Goal: Task Accomplishment & Management: Manage account settings

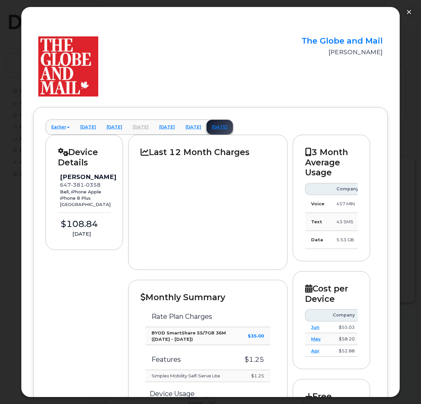
scroll to position [438, 0]
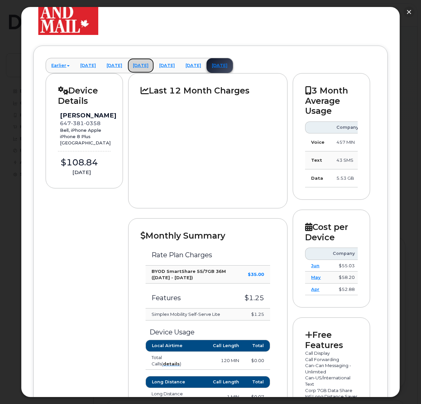
drag, startPoint x: 174, startPoint y: 68, endPoint x: 170, endPoint y: 59, distance: 10.1
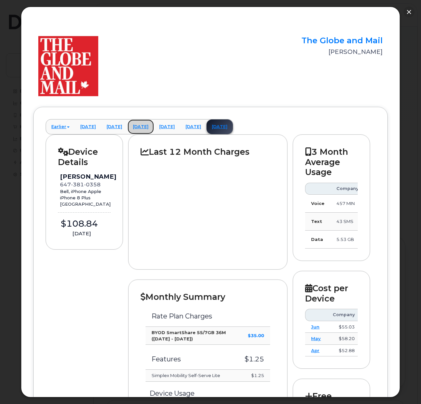
scroll to position [0, 0]
click at [407, 13] on button "button" at bounding box center [408, 12] width 11 height 11
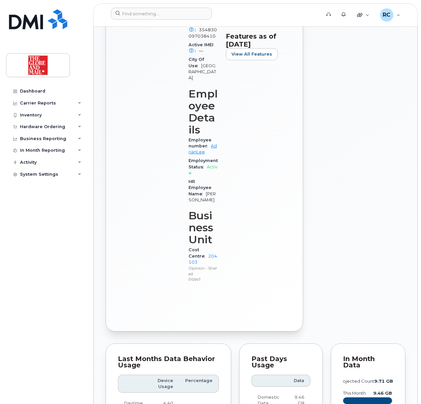
scroll to position [216, 0]
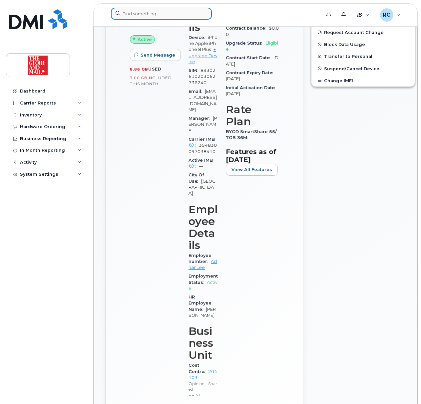
click at [170, 14] on input at bounding box center [161, 14] width 101 height 12
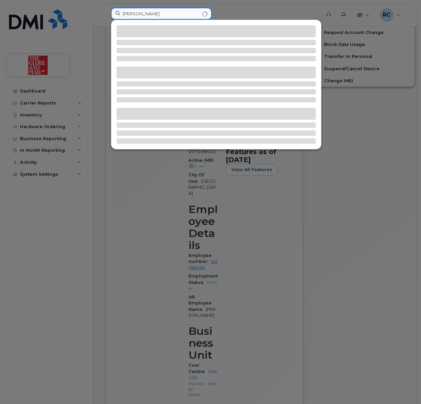
type input "tripp"
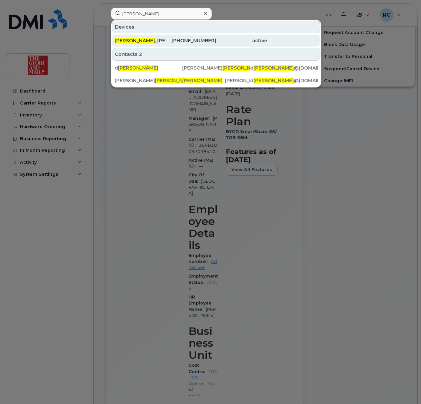
click at [202, 39] on div "416-729-5650" at bounding box center [190, 40] width 51 height 7
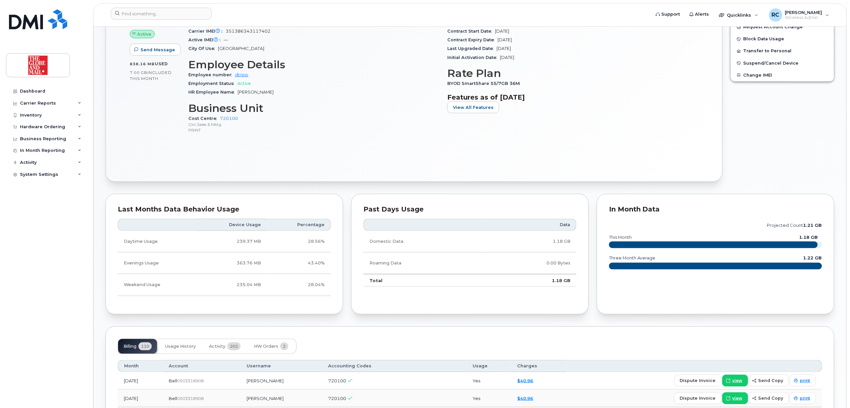
scroll to position [355, 0]
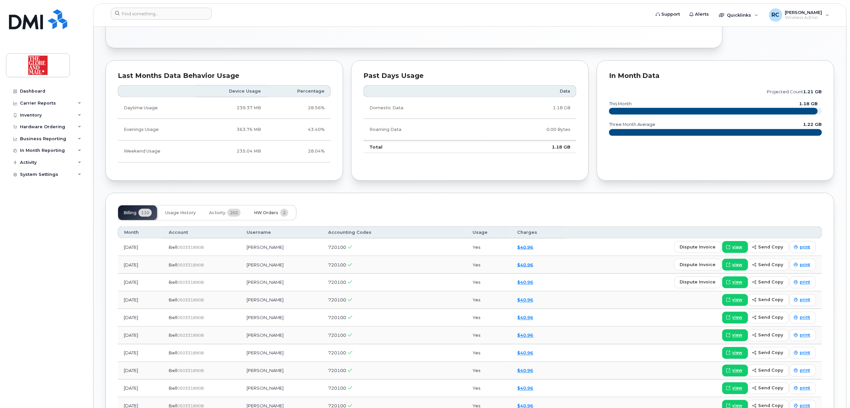
click at [272, 215] on span "HW Orders" at bounding box center [266, 212] width 24 height 5
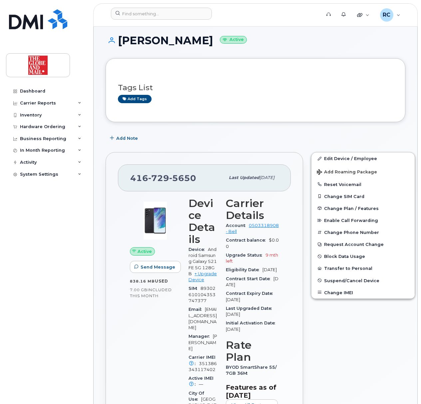
scroll to position [0, 0]
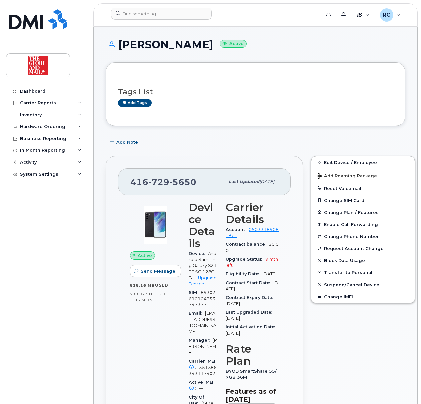
click at [225, 180] on div "Last updated Jul 30, 2025" at bounding box center [252, 182] width 54 height 14
click at [141, 15] on input at bounding box center [161, 14] width 101 height 12
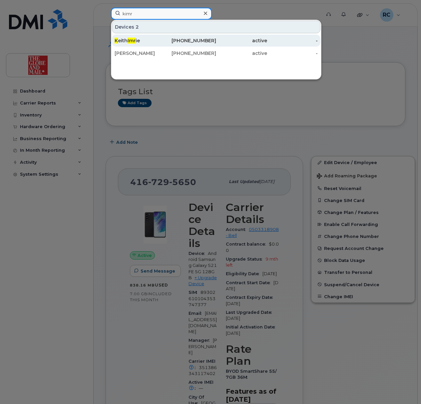
type input "kimr"
click at [138, 39] on div "K eith Imr ie" at bounding box center [140, 40] width 51 height 7
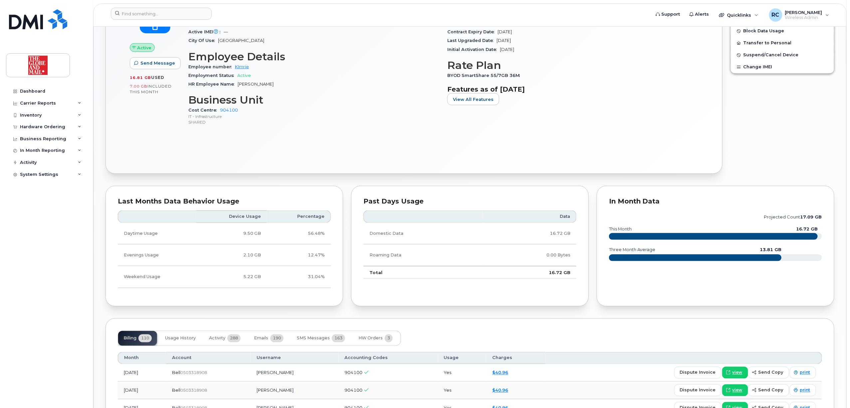
scroll to position [301, 0]
click at [378, 339] on span "HW Orders" at bounding box center [371, 338] width 24 height 5
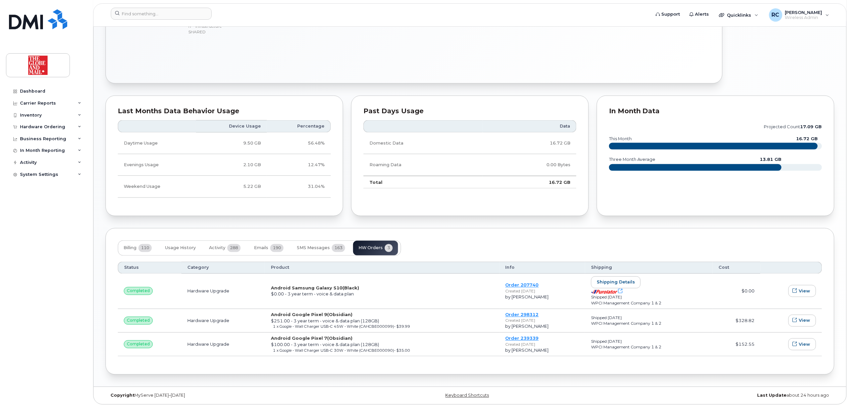
scroll to position [394, 0]
click at [420, 320] on span "View" at bounding box center [804, 320] width 11 height 6
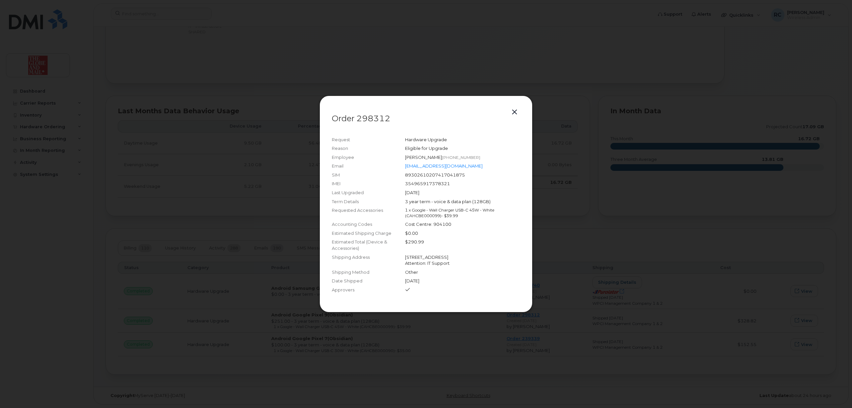
click at [420, 113] on button "button" at bounding box center [515, 112] width 10 height 9
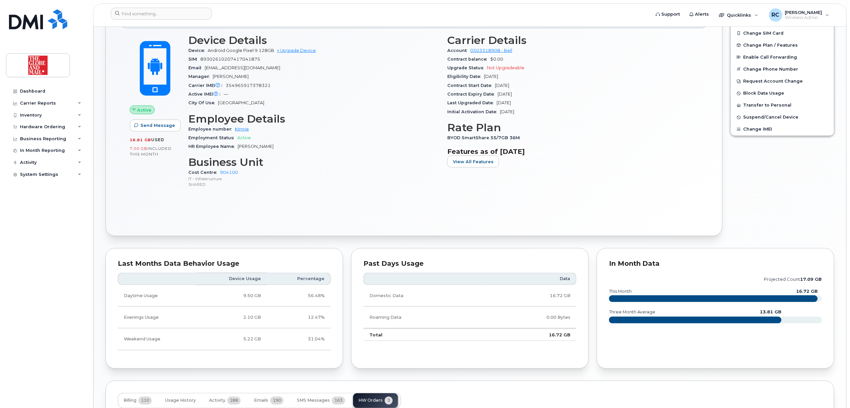
scroll to position [217, 0]
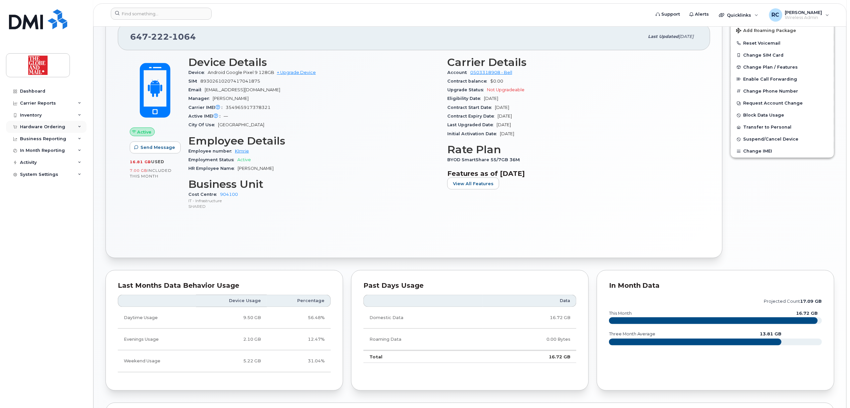
click at [42, 126] on div "Hardware Ordering" at bounding box center [42, 126] width 45 height 5
click at [312, 75] on link "+ Upgrade Device" at bounding box center [296, 72] width 39 height 5
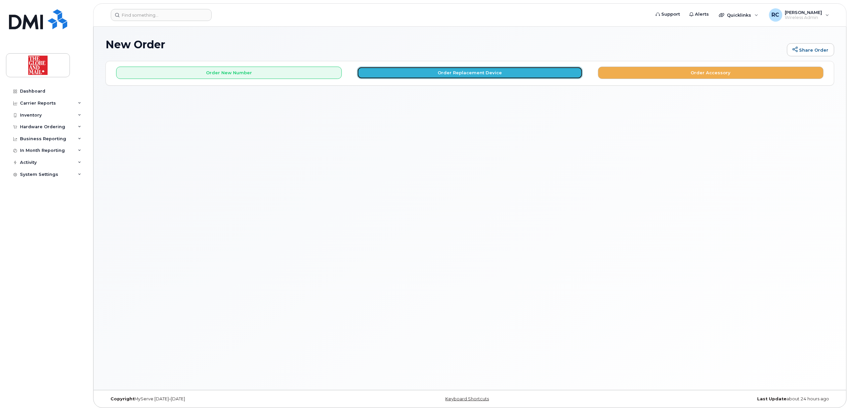
click at [464, 73] on button "Order Replacement Device" at bounding box center [470, 73] width 226 height 12
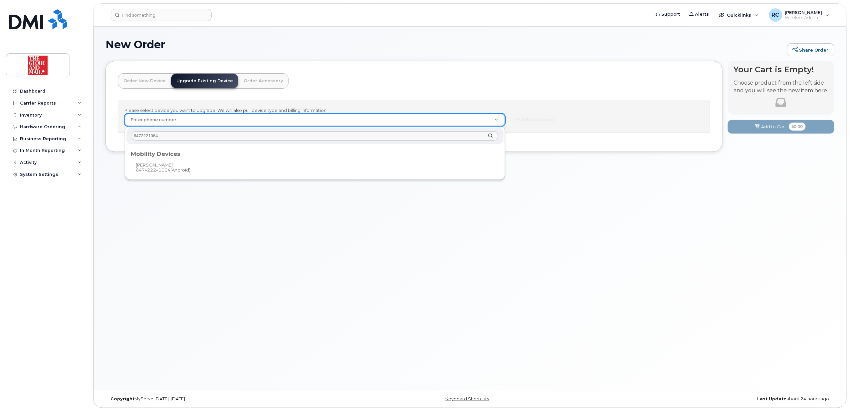
type input "6472221064"
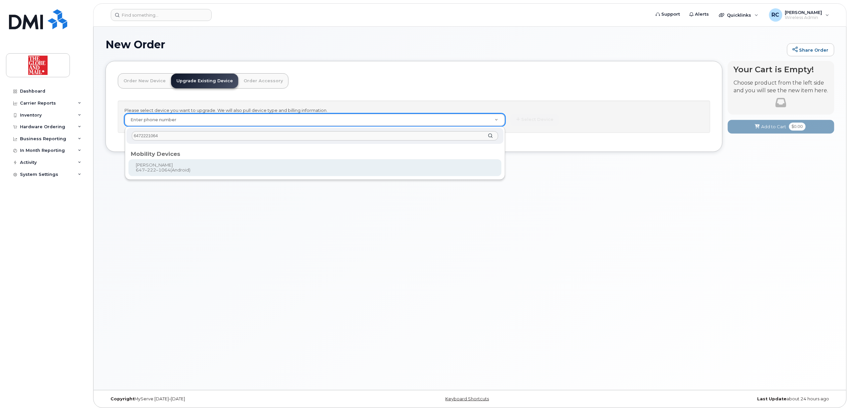
type input "244058"
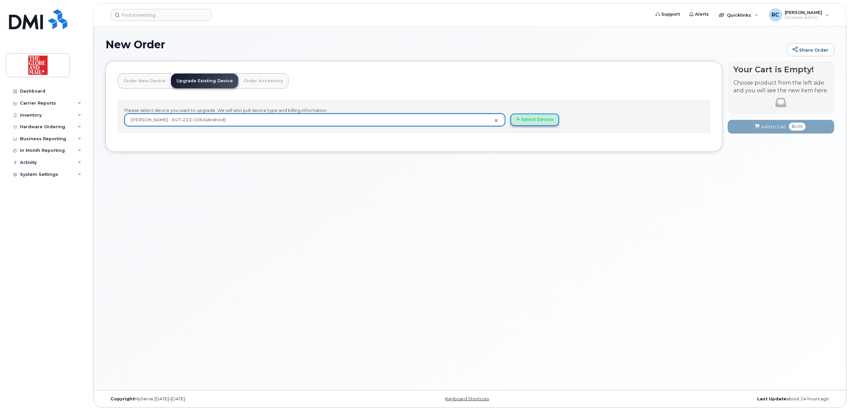
click at [540, 123] on button "Select Device" at bounding box center [535, 120] width 49 height 12
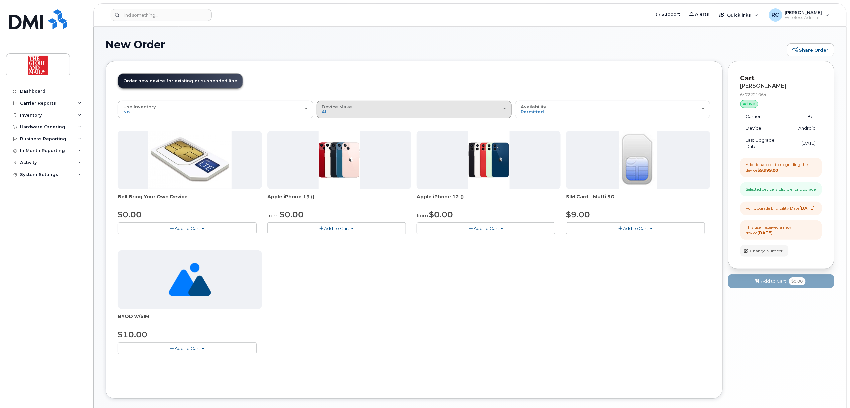
click at [485, 112] on div "Device Make All Cell Phone iPhone Unknown" at bounding box center [414, 109] width 184 height 10
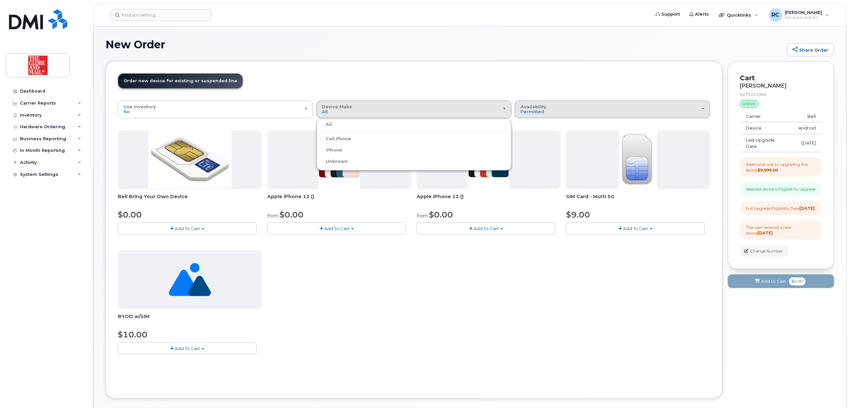
click at [598, 110] on div "Availability Permitted All" at bounding box center [613, 109] width 184 height 10
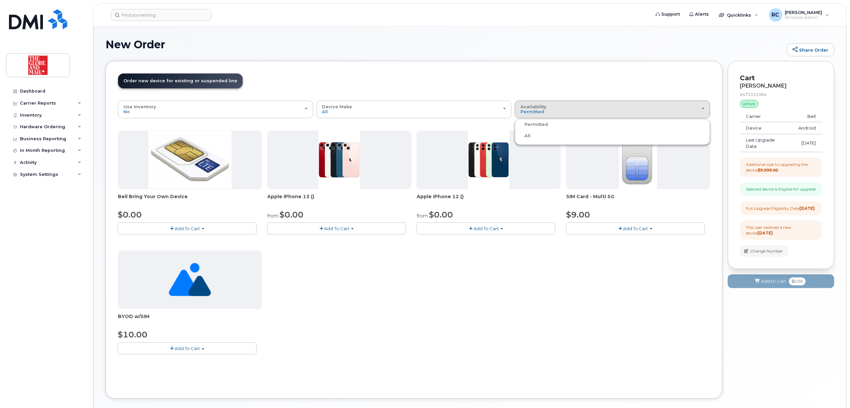
click at [534, 138] on div "All" at bounding box center [613, 136] width 192 height 8
click at [545, 115] on div "Availability Permitted All" at bounding box center [613, 109] width 184 height 10
click at [530, 136] on label "All" at bounding box center [524, 136] width 14 height 8
click at [0, 0] on input "All" at bounding box center [0, 0] width 0 height 0
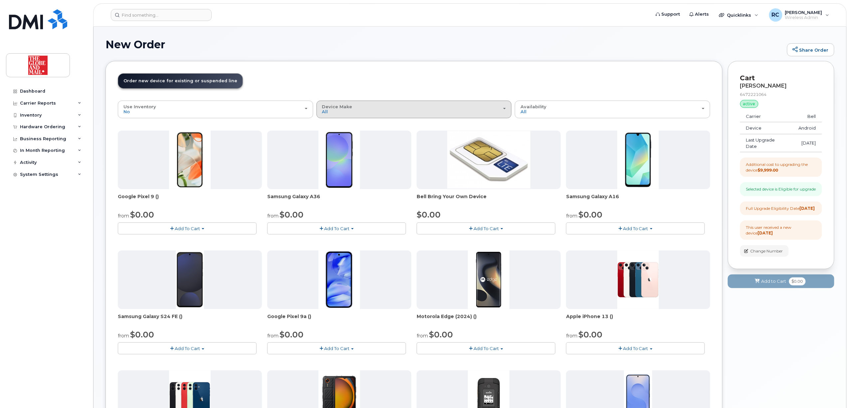
click at [353, 111] on div "Device Make All Android Cell Phone HUB iPhone Unknown" at bounding box center [414, 109] width 184 height 10
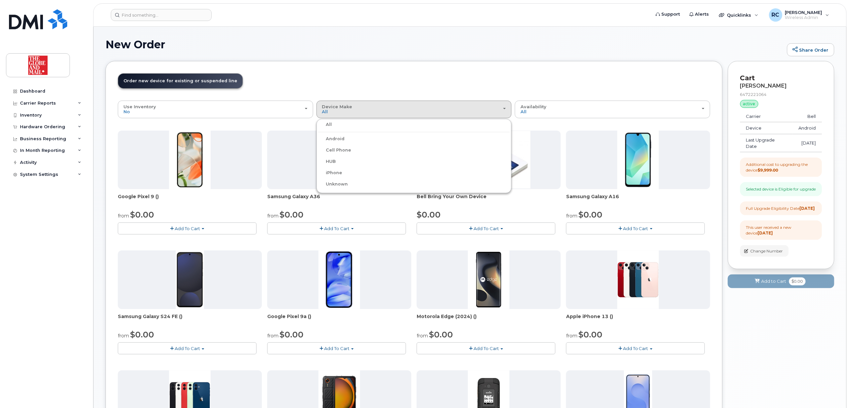
click at [341, 138] on label "Android" at bounding box center [331, 139] width 27 height 8
click at [0, 0] on input "Android" at bounding box center [0, 0] width 0 height 0
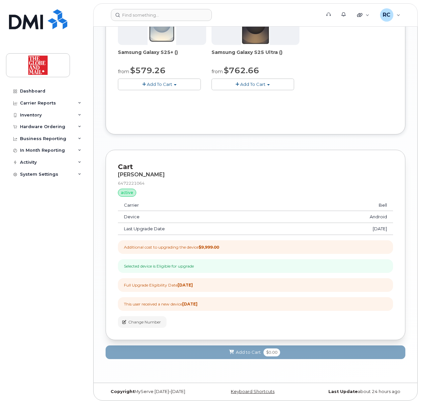
scroll to position [506, 0]
click at [37, 127] on div "Hardware Ordering" at bounding box center [42, 126] width 45 height 5
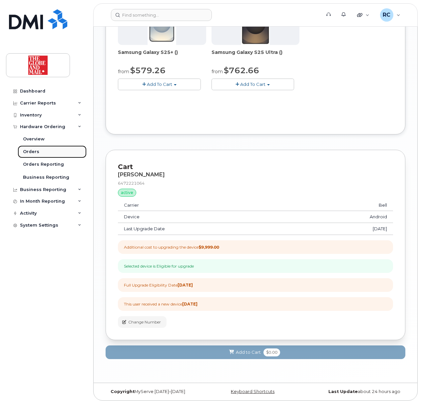
click at [29, 151] on div "Orders" at bounding box center [31, 152] width 16 height 6
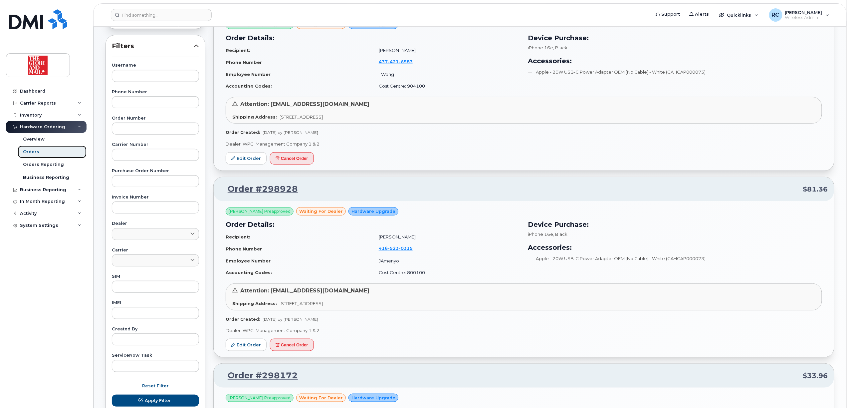
scroll to position [75, 0]
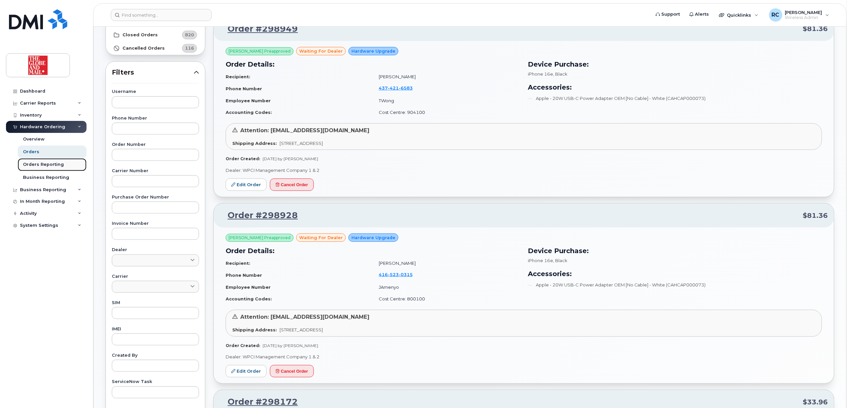
click at [30, 163] on div "Orders Reporting" at bounding box center [43, 164] width 41 height 6
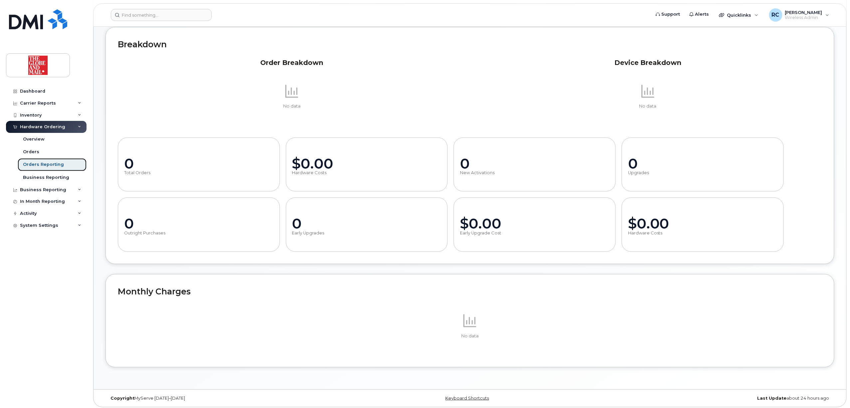
scroll to position [113, 0]
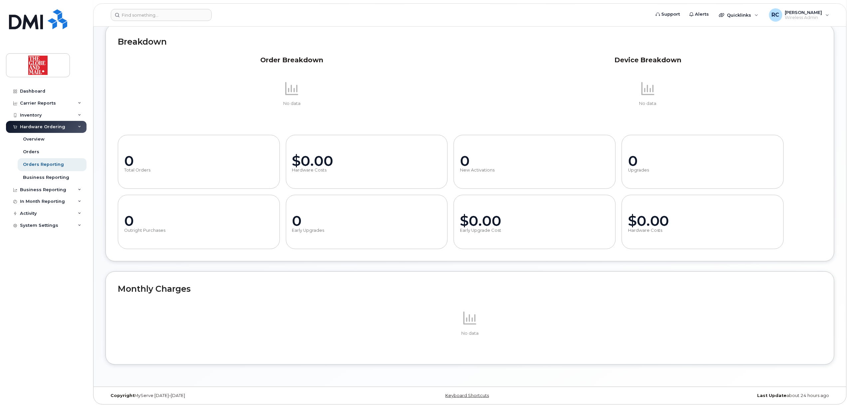
click at [803, 101] on p "No data" at bounding box center [648, 104] width 348 height 6
click at [29, 138] on div "Overview" at bounding box center [34, 139] width 22 height 6
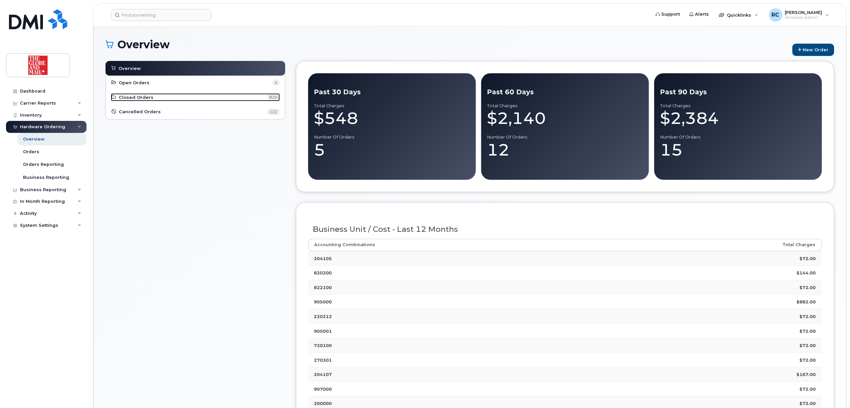
click at [129, 97] on span "Closed Orders" at bounding box center [136, 97] width 35 height 6
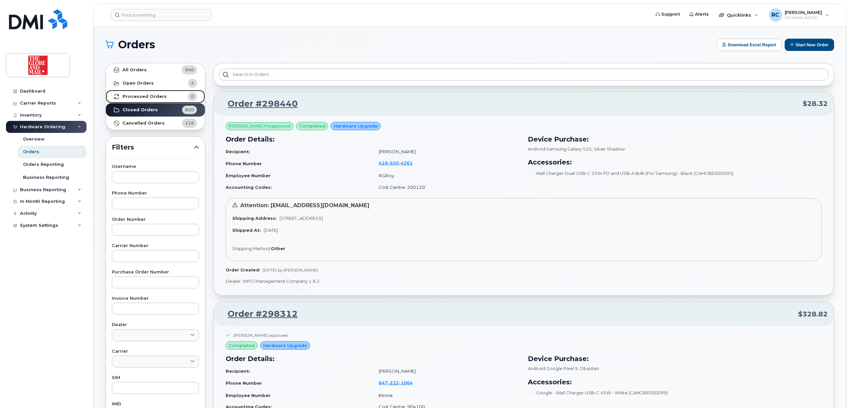
click at [137, 95] on strong "Processed Orders" at bounding box center [145, 96] width 44 height 5
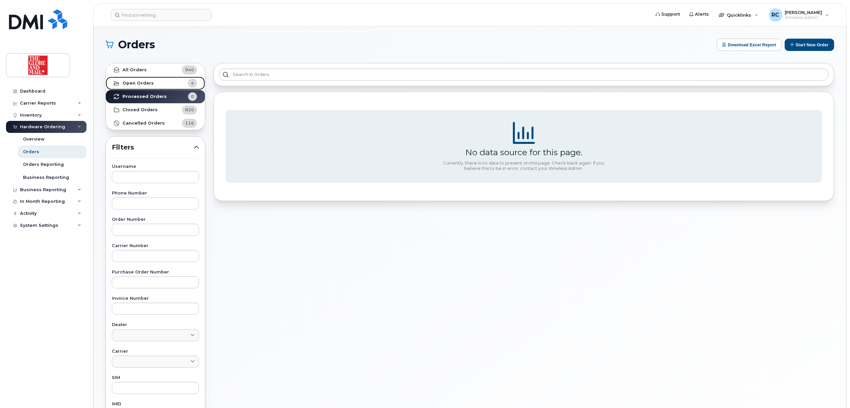
click at [146, 82] on strong "Open Orders" at bounding box center [138, 83] width 31 height 5
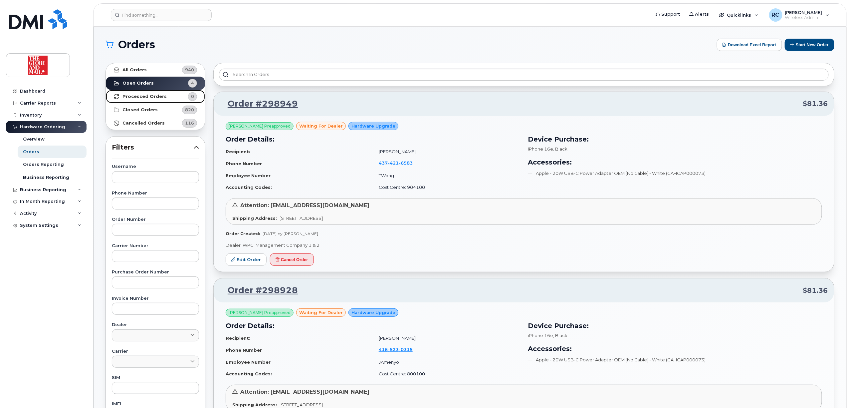
click at [142, 96] on strong "Processed Orders" at bounding box center [145, 96] width 44 height 5
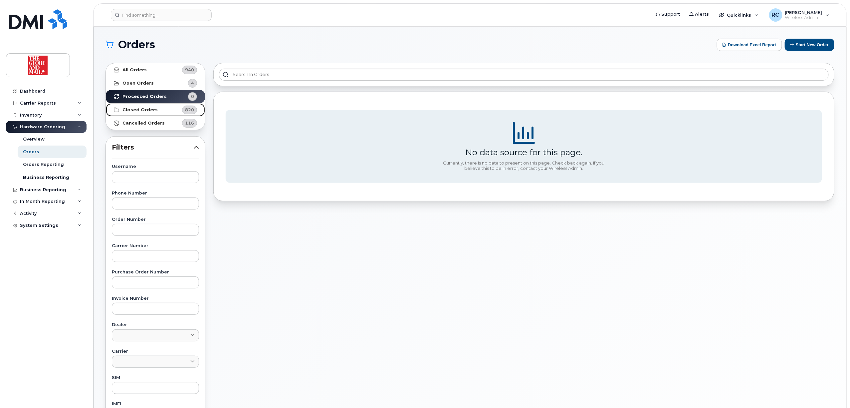
click at [142, 114] on link "Closed Orders 820" at bounding box center [155, 109] width 99 height 13
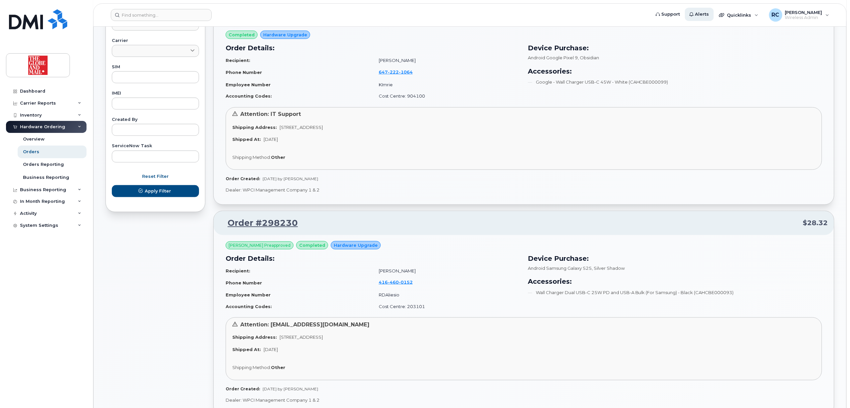
scroll to position [44, 0]
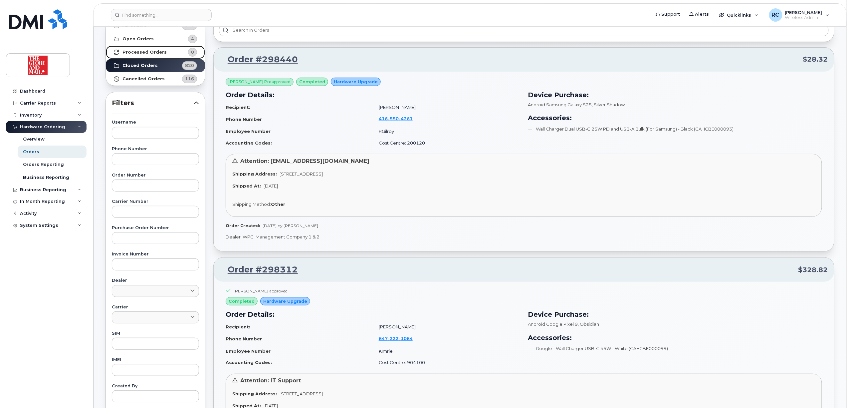
click at [146, 49] on link "Processed Orders 0" at bounding box center [155, 52] width 99 height 13
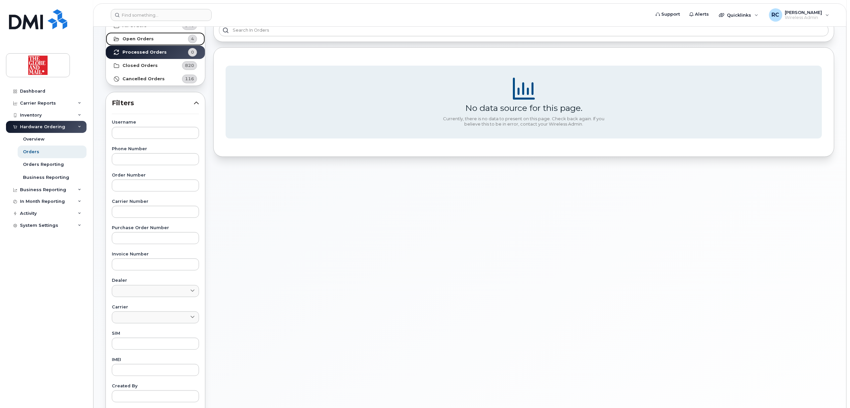
click at [156, 37] on link "Open Orders 4" at bounding box center [155, 38] width 99 height 13
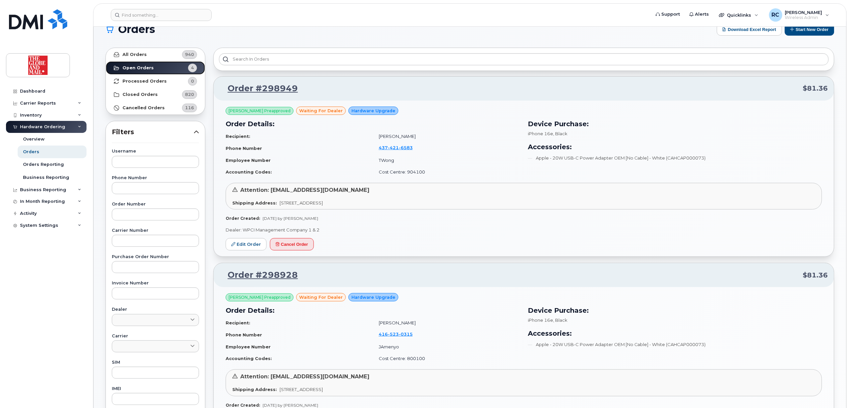
scroll to position [0, 0]
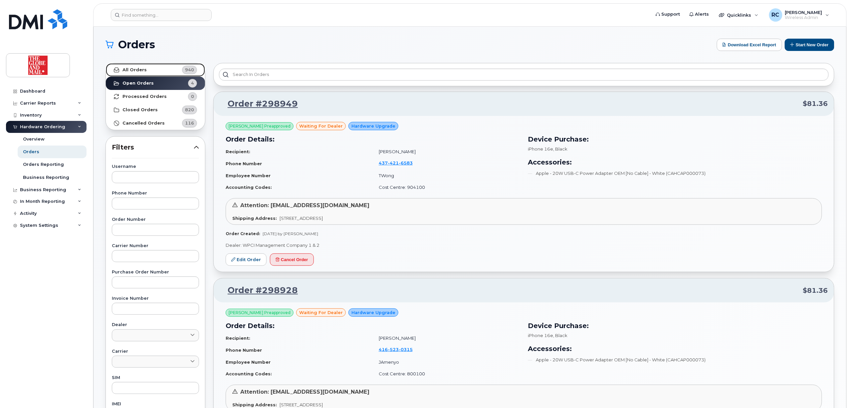
click at [132, 70] on strong "All Orders" at bounding box center [135, 69] width 24 height 5
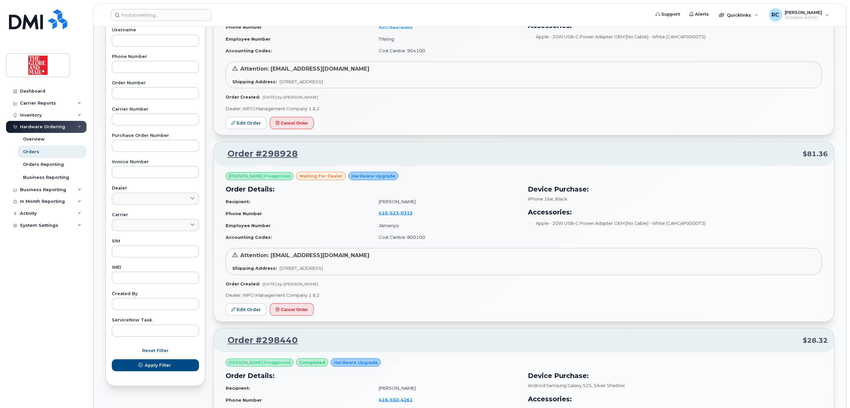
scroll to position [133, 0]
